Goal: Book appointment/travel/reservation

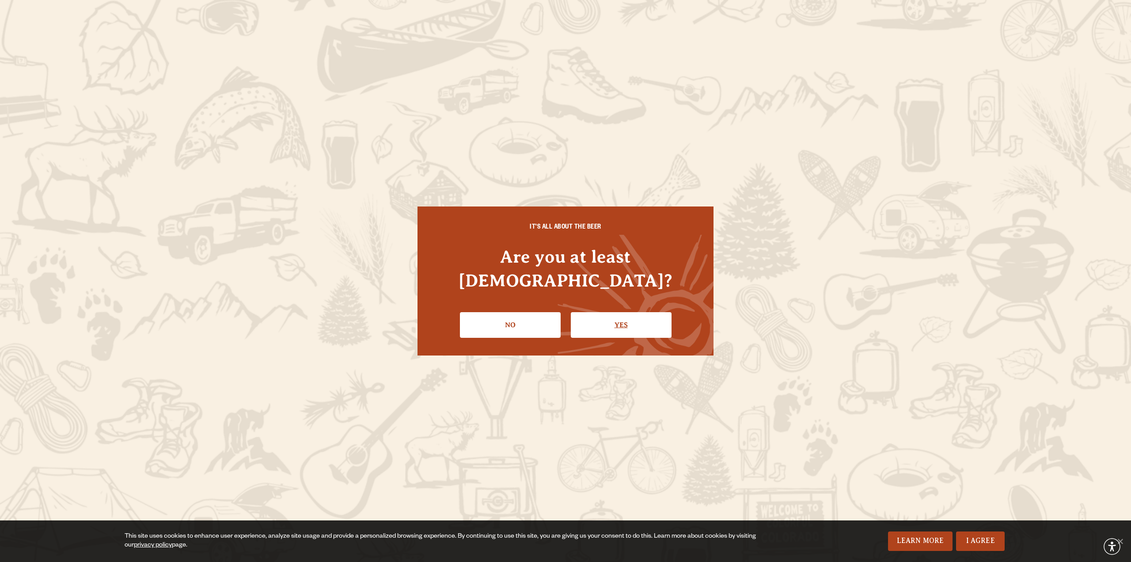
click at [641, 324] on link "Yes" at bounding box center [621, 325] width 101 height 26
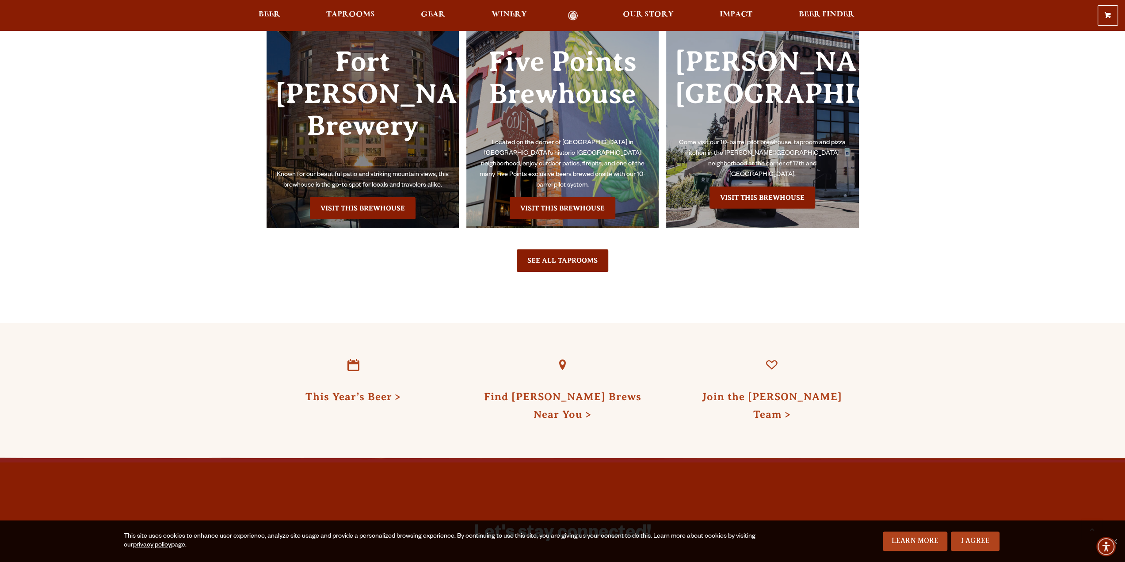
scroll to position [2430, 0]
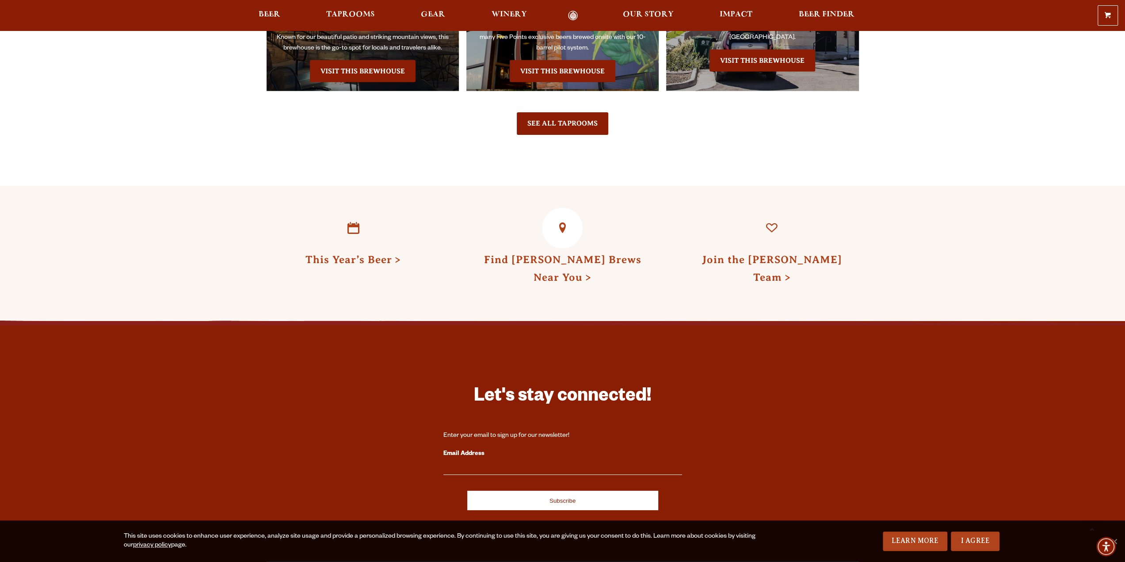
click at [552, 255] on h3 "Find Odell Brews Near You" at bounding box center [562, 266] width 174 height 36
click at [555, 254] on link "Find Odell Brews Near You" at bounding box center [561, 268] width 157 height 29
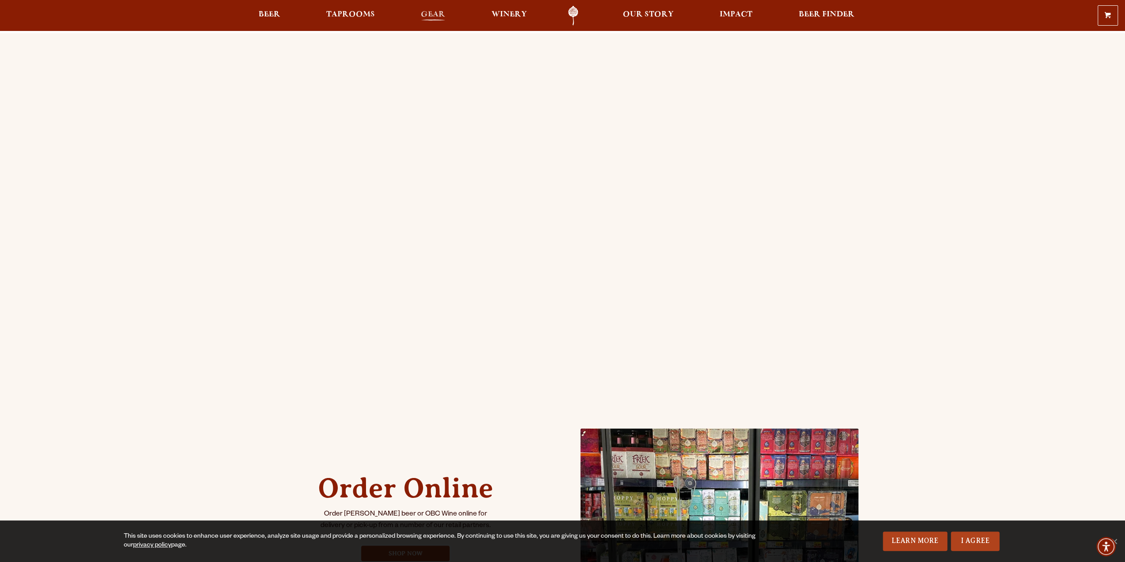
click at [437, 15] on span "Gear" at bounding box center [433, 14] width 24 height 7
click at [347, 16] on span "Taprooms" at bounding box center [350, 14] width 49 height 7
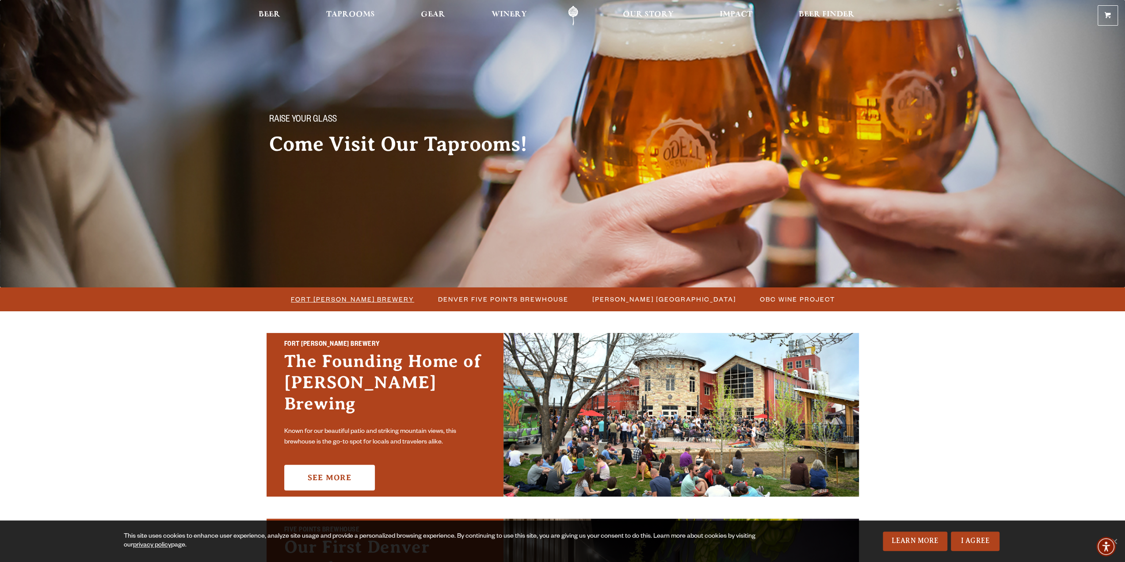
click at [357, 304] on span "Fort [PERSON_NAME] Brewery" at bounding box center [352, 299] width 123 height 13
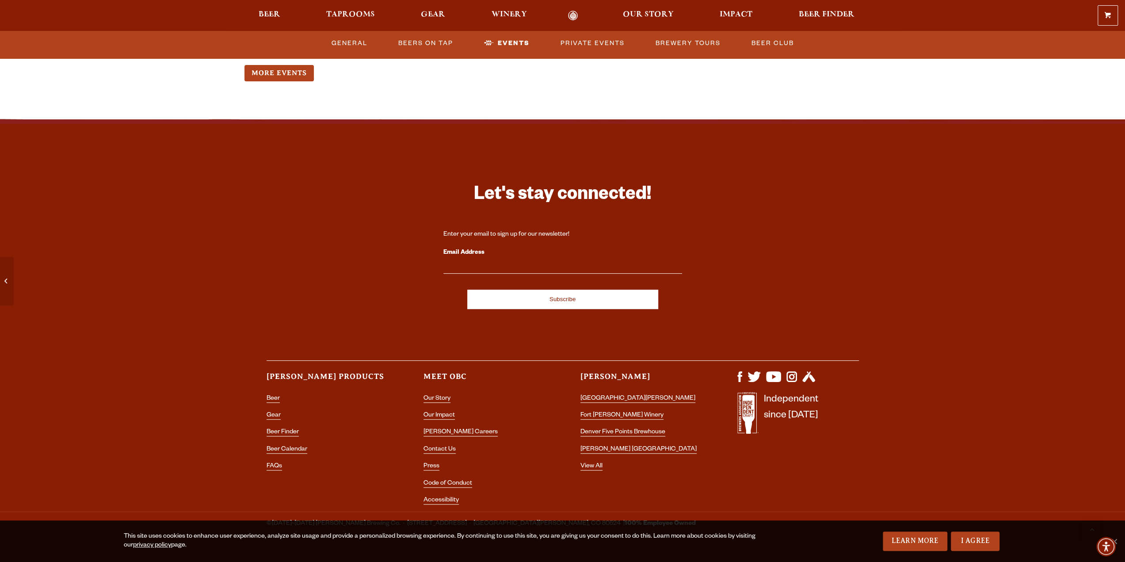
scroll to position [3638, 0]
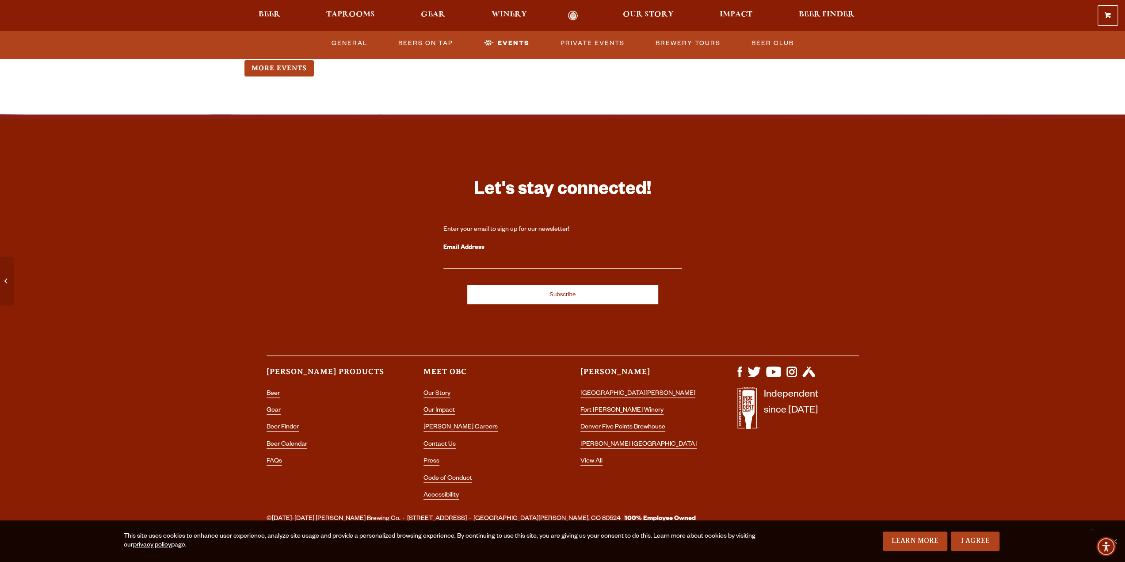
click at [744, 405] on icon at bounding box center [743, 406] width 1 height 3
click at [597, 390] on link "[GEOGRAPHIC_DATA][PERSON_NAME]" at bounding box center [637, 394] width 115 height 8
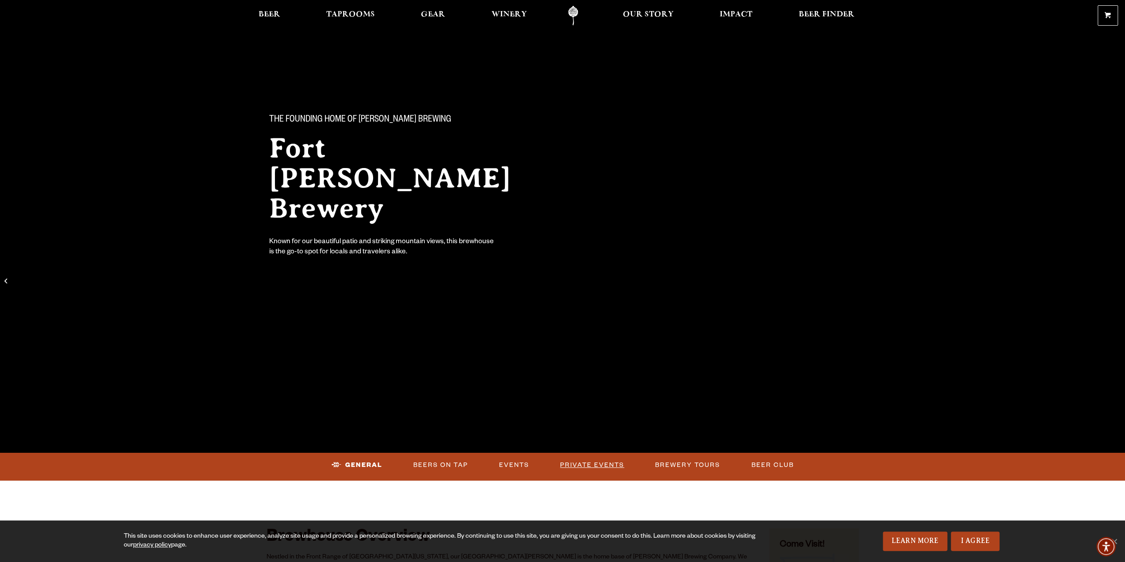
click at [607, 464] on link "Private Events" at bounding box center [591, 465] width 71 height 20
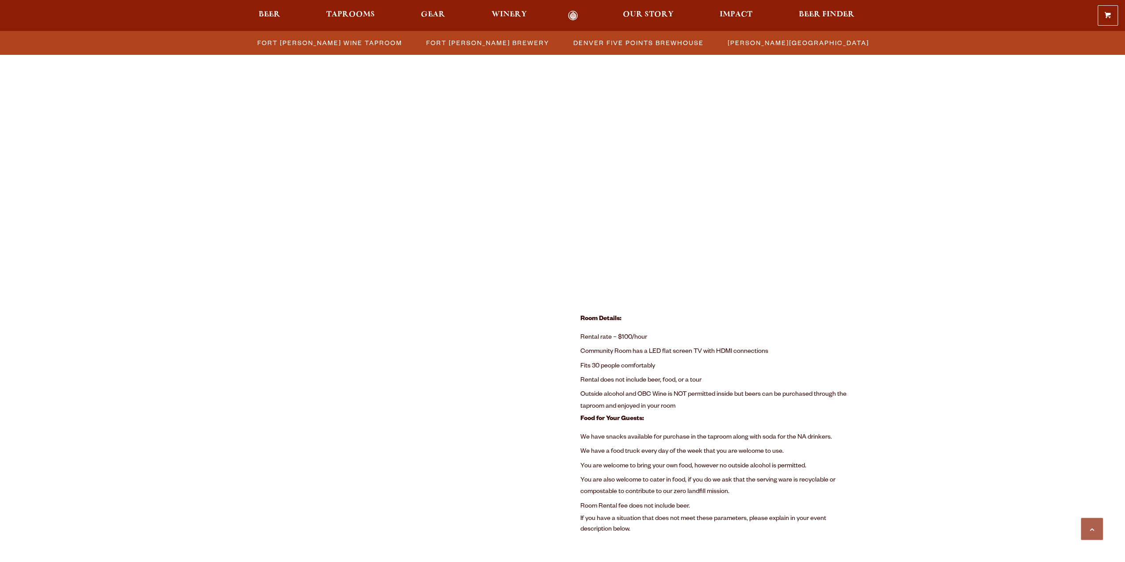
scroll to position [385, 0]
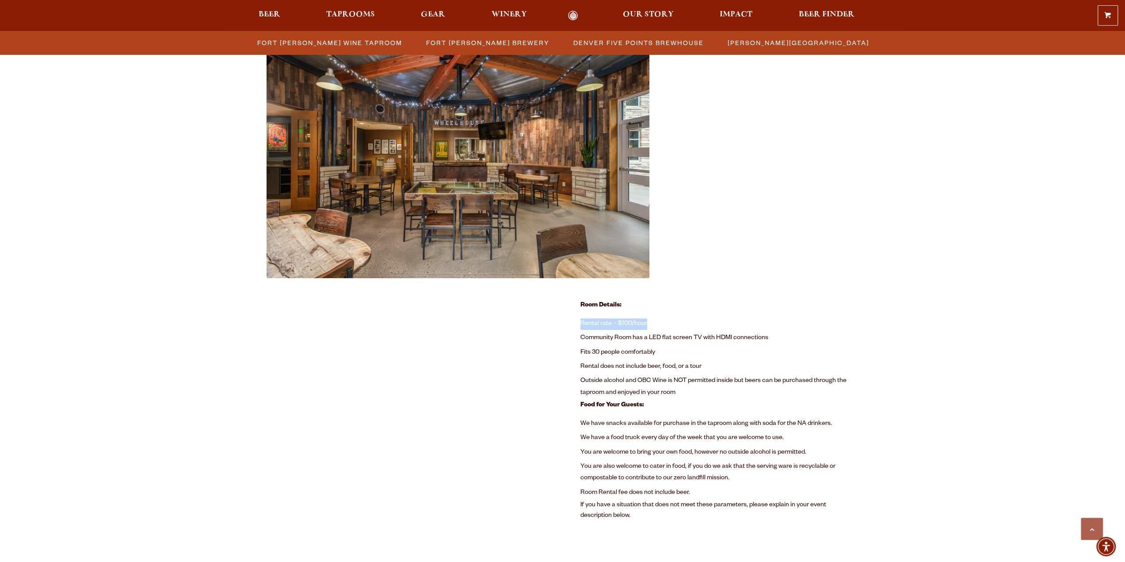
drag, startPoint x: 582, startPoint y: 322, endPoint x: 664, endPoint y: 322, distance: 82.2
click at [664, 322] on li "Rental rate – $100/hour" at bounding box center [719, 324] width 278 height 14
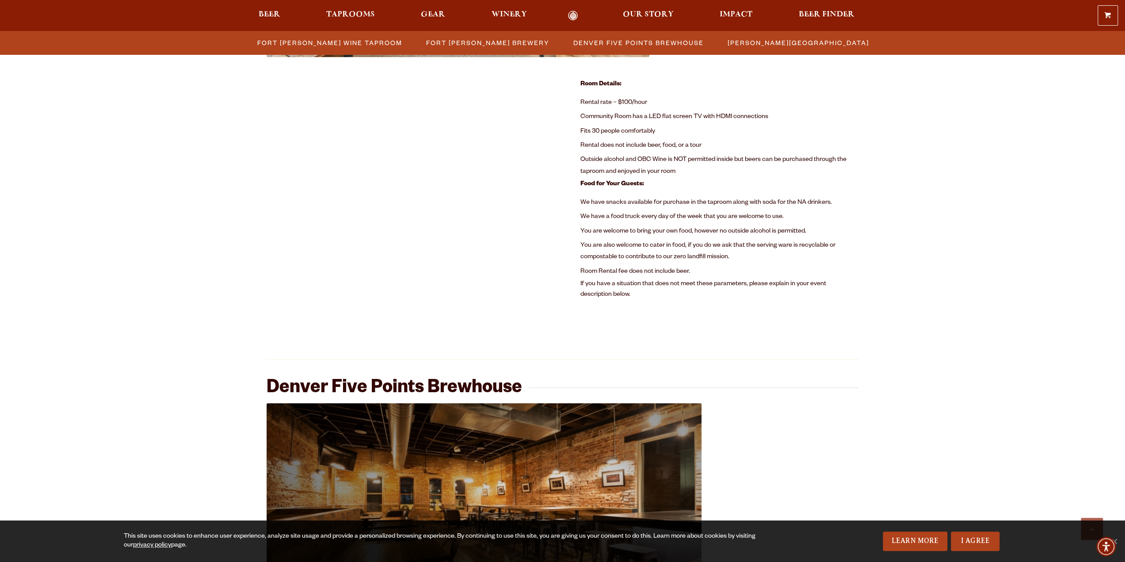
scroll to position [473, 0]
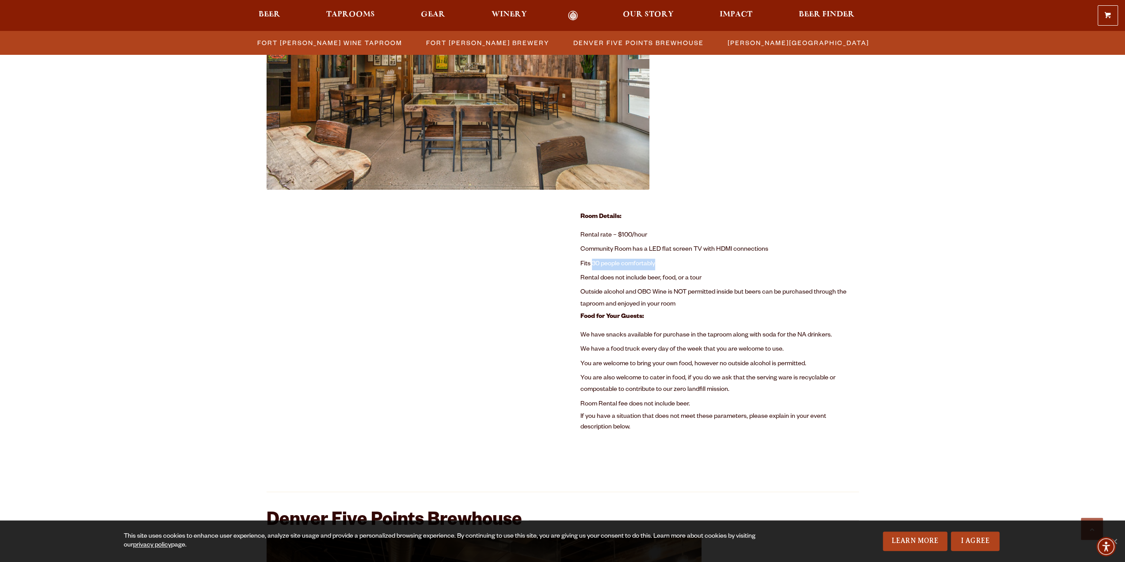
drag, startPoint x: 593, startPoint y: 266, endPoint x: 661, endPoint y: 258, distance: 68.9
click at [661, 258] on li "Fits 30 people comfortably" at bounding box center [719, 264] width 278 height 14
click at [714, 270] on li "Fits 30 people comfortably" at bounding box center [719, 264] width 278 height 14
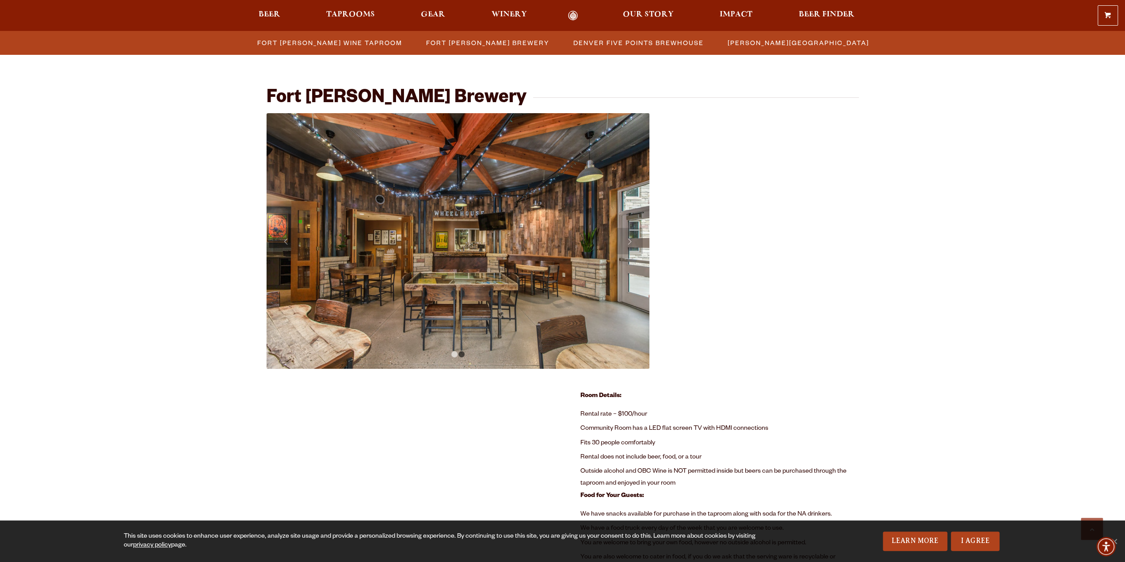
scroll to position [429, 0]
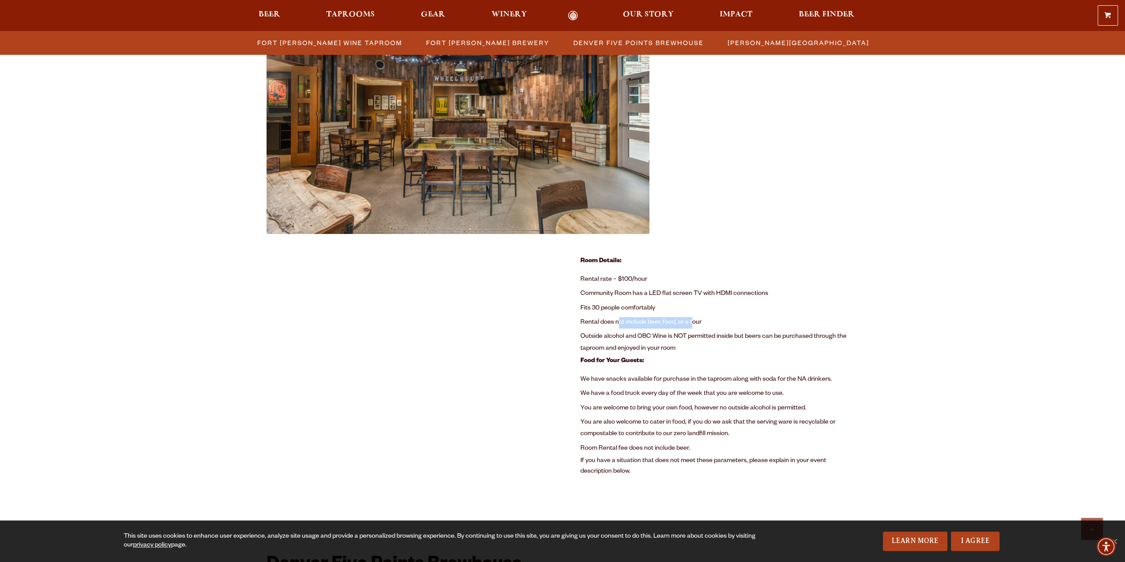
drag, startPoint x: 667, startPoint y: 319, endPoint x: 692, endPoint y: 324, distance: 25.2
click at [691, 324] on li "Rental does not include beer, food, or a tour" at bounding box center [719, 323] width 278 height 14
click at [692, 324] on li "Rental does not include beer, food, or a tour" at bounding box center [719, 323] width 278 height 14
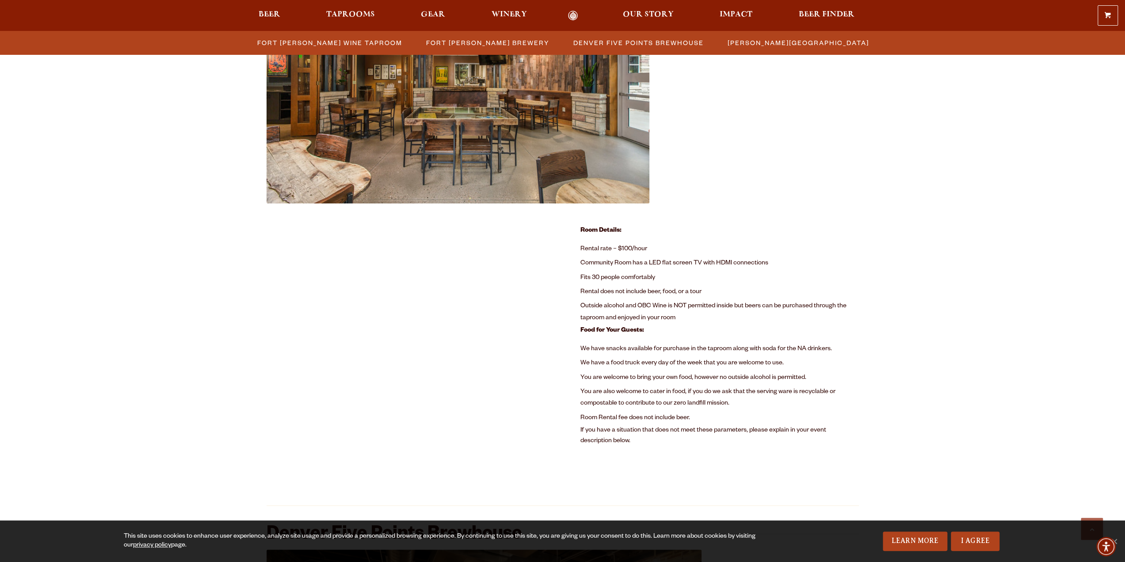
scroll to position [473, 0]
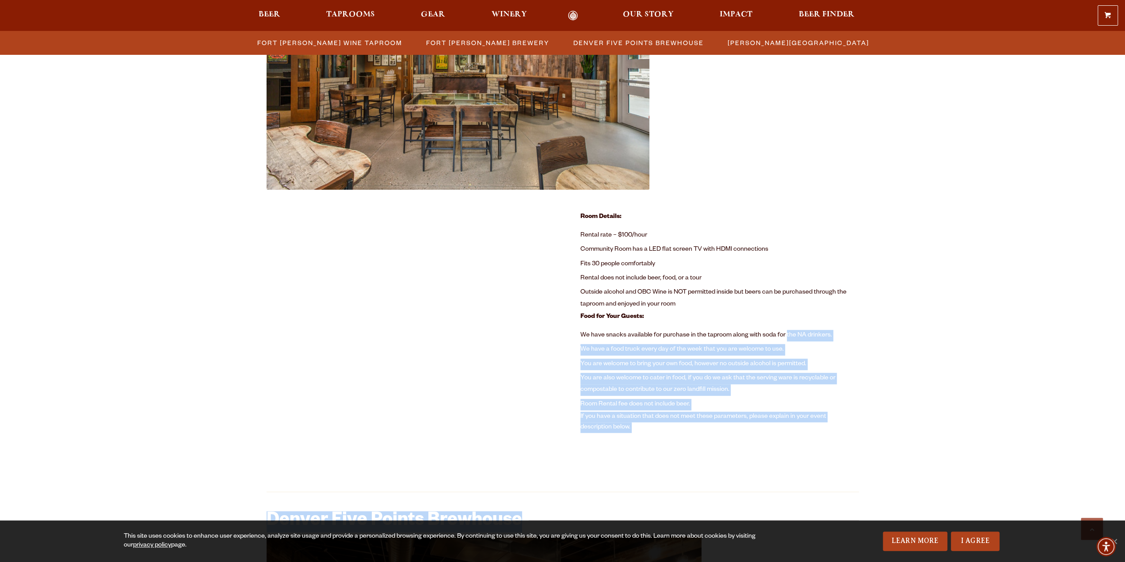
drag, startPoint x: 804, startPoint y: 333, endPoint x: 900, endPoint y: 331, distance: 96.3
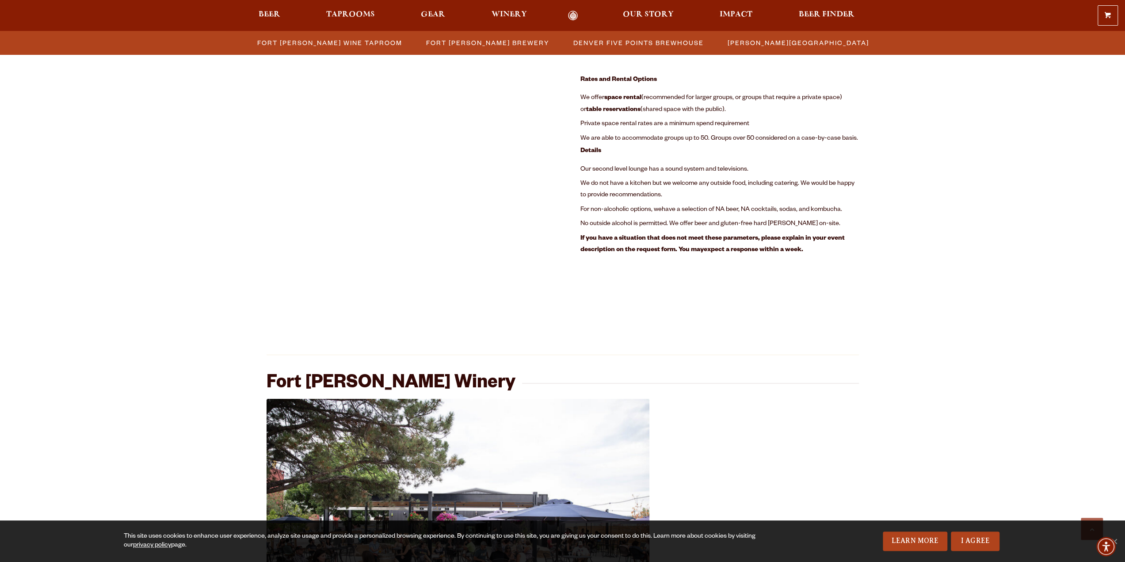
scroll to position [1048, 0]
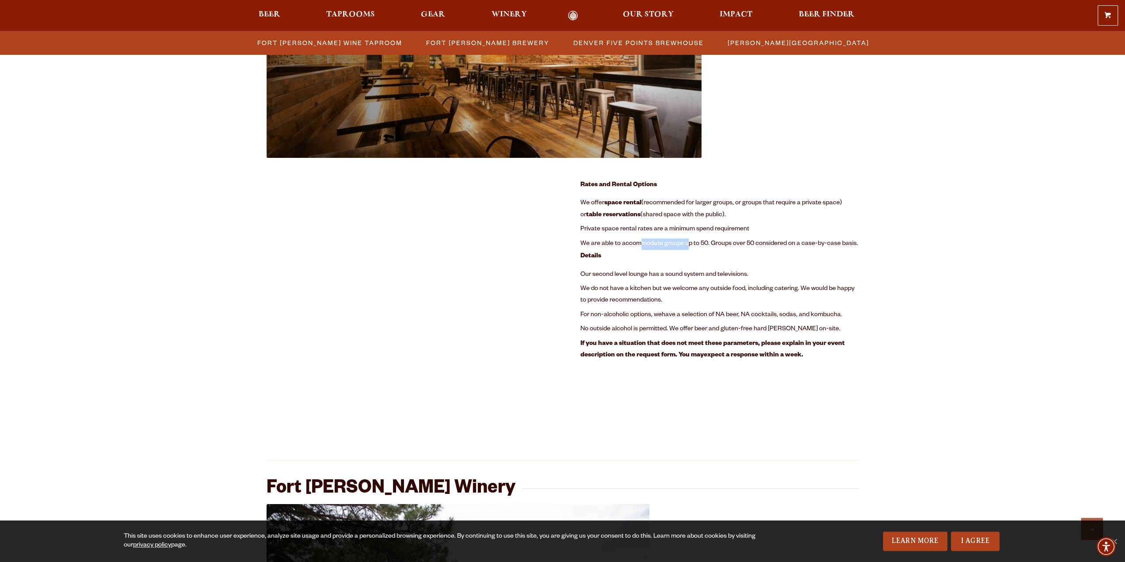
drag, startPoint x: 642, startPoint y: 241, endPoint x: 689, endPoint y: 241, distance: 47.3
click at [689, 241] on span "We are able to accommodate groups up to 50. Groups over 50 considered on a case…" at bounding box center [719, 243] width 278 height 7
drag, startPoint x: 687, startPoint y: 229, endPoint x: 750, endPoint y: 230, distance: 62.8
click at [748, 230] on span "Private space rental rates are a minimum spend requirement" at bounding box center [664, 229] width 169 height 7
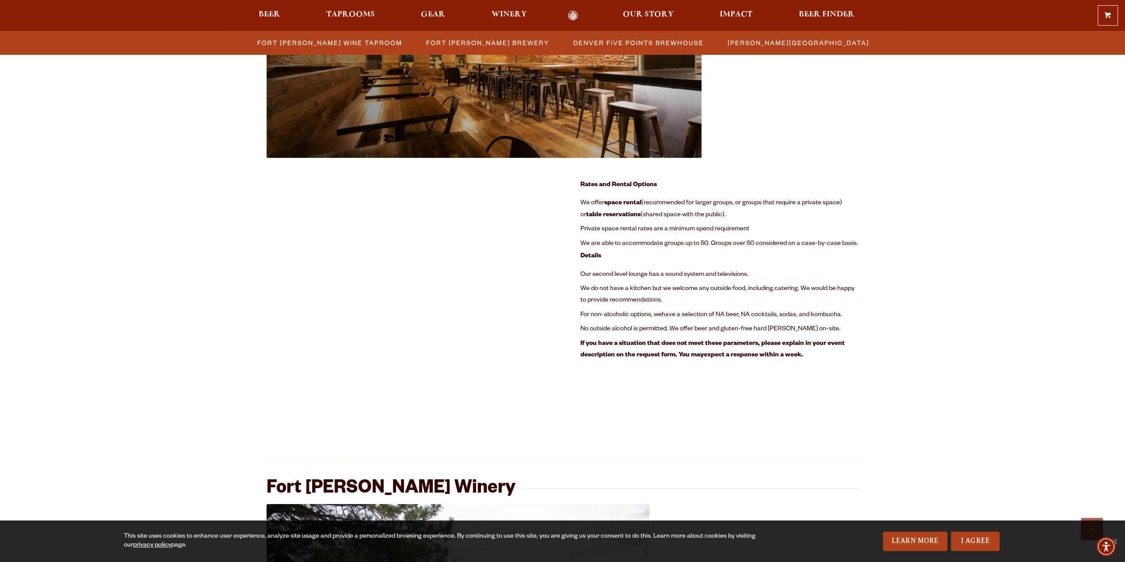
click at [750, 230] on li "Private space rental rates are a minimum spend requirement" at bounding box center [719, 229] width 278 height 14
click at [900, 390] on div "Fort [PERSON_NAME] Brewery Previous Next 1 2 Loading… Room Details: Rental rate…" at bounding box center [562, 368] width 1125 height 2110
drag, startPoint x: 969, startPoint y: 381, endPoint x: 831, endPoint y: 358, distance: 139.8
click at [849, 363] on div "Fort [PERSON_NAME] Brewery Previous Next 1 2 Loading… Room Details: Rental rate…" at bounding box center [562, 368] width 1125 height 2110
